Goal: Information Seeking & Learning: Learn about a topic

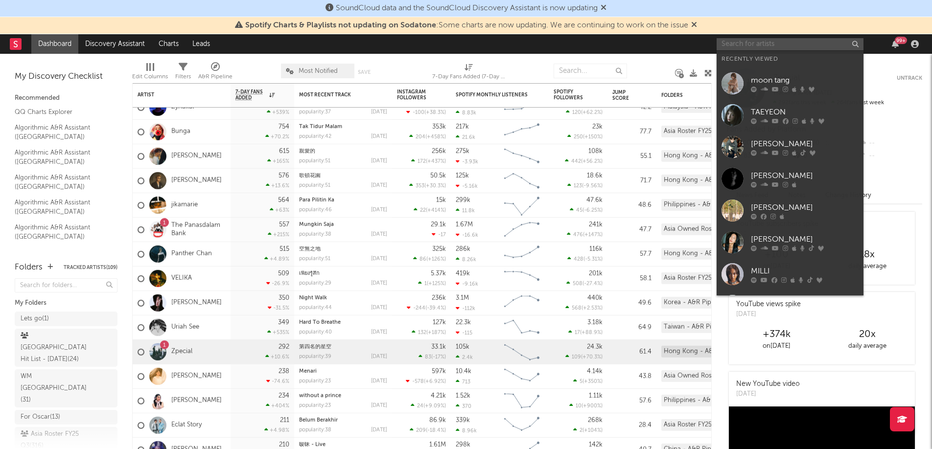
click at [755, 46] on input "text" at bounding box center [789, 44] width 147 height 12
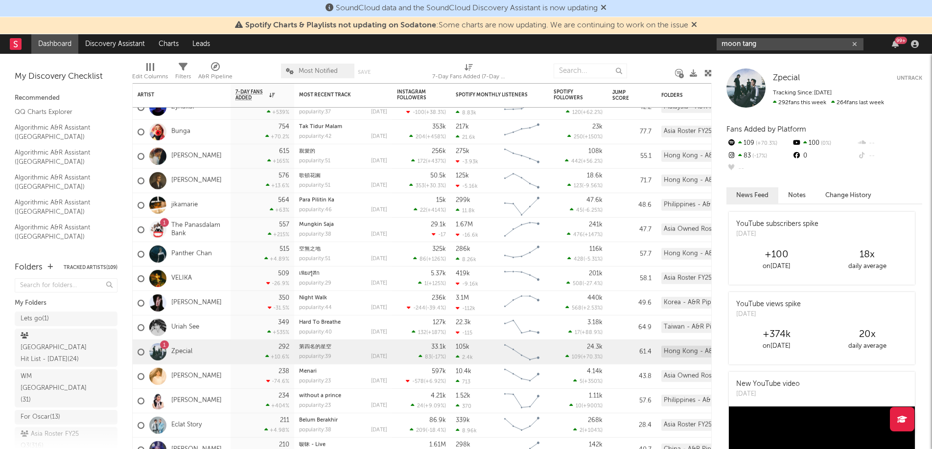
click at [788, 46] on input "moon tang" at bounding box center [789, 44] width 147 height 12
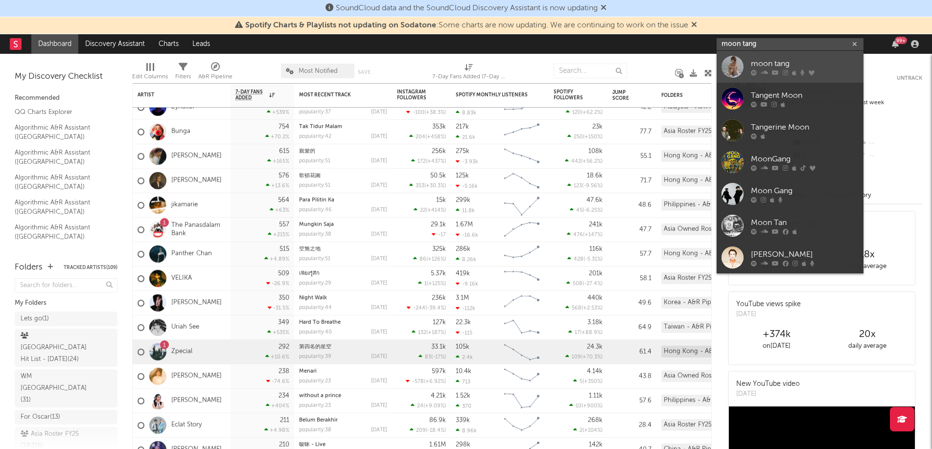
type input "moon tang"
click at [787, 67] on div "moon tang" at bounding box center [805, 64] width 108 height 12
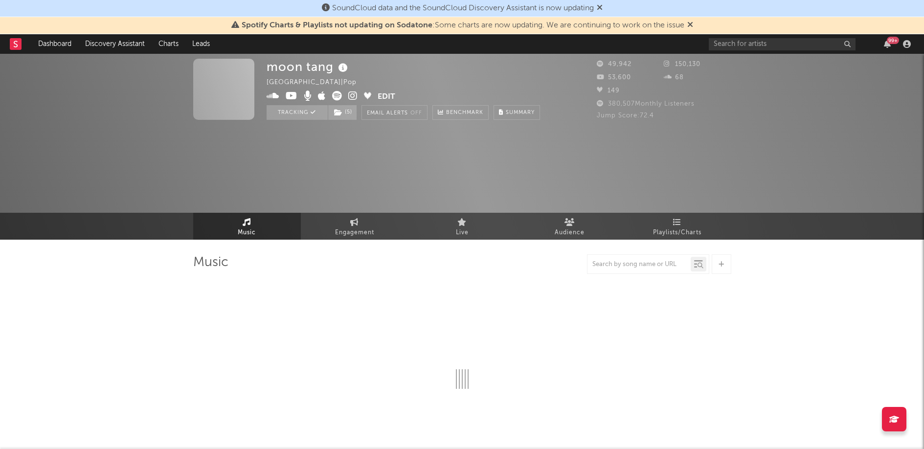
select select "6m"
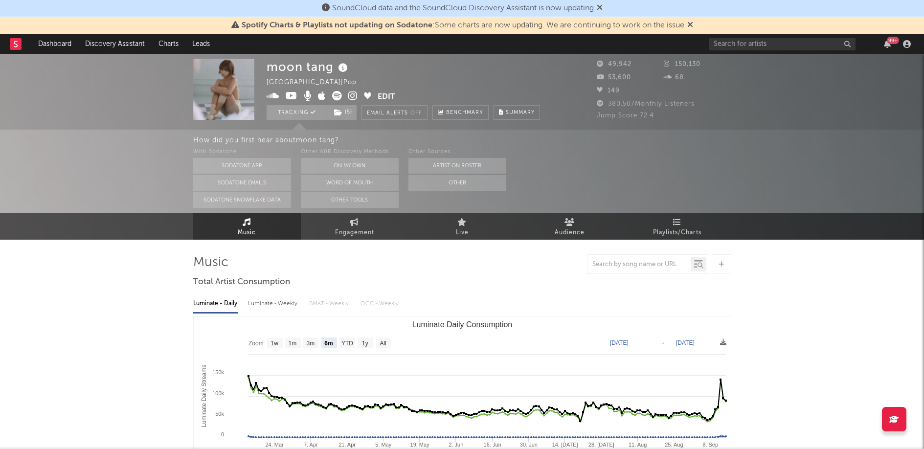
click at [346, 273] on div at bounding box center [462, 264] width 538 height 20
click at [698, 230] on span "Playlists/Charts" at bounding box center [677, 233] width 48 height 12
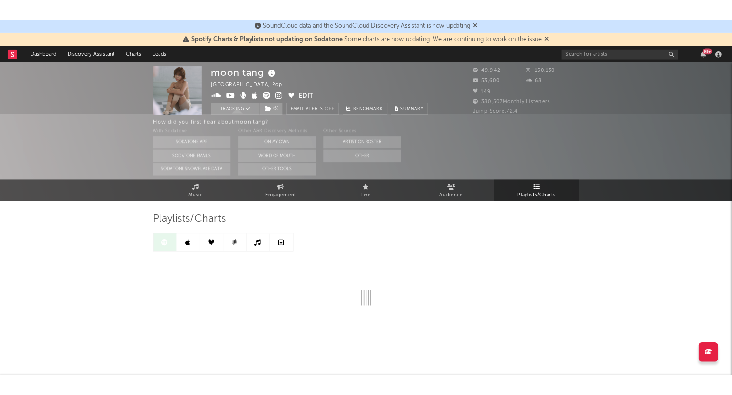
scroll to position [16, 0]
